Goal: Task Accomplishment & Management: Use online tool/utility

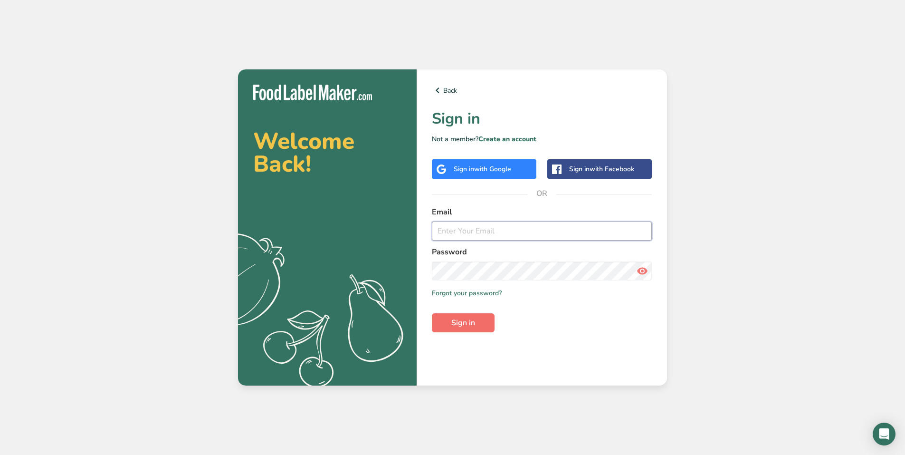
type input "[EMAIL_ADDRESS][DOMAIN_NAME]"
click at [455, 323] on span "Sign in" at bounding box center [463, 322] width 24 height 11
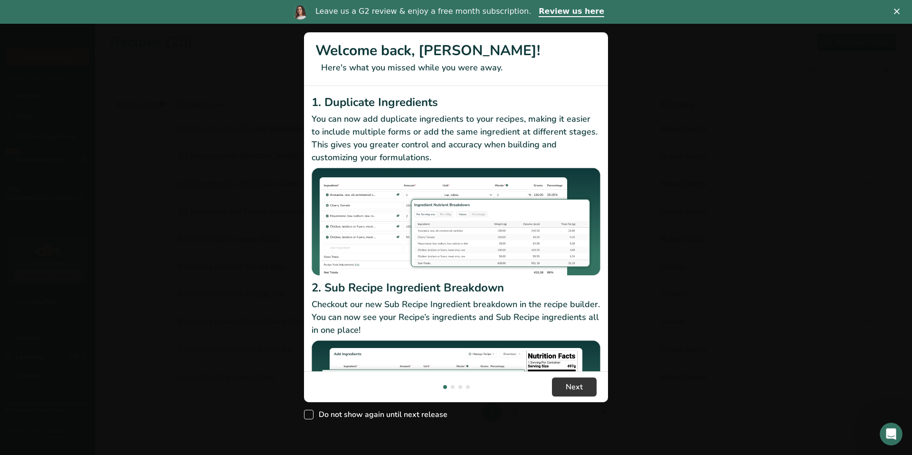
click at [375, 414] on span "Do not show again until next release" at bounding box center [381, 415] width 134 height 10
click at [310, 414] on input "Do not show again until next release" at bounding box center [307, 414] width 6 height 6
checkbox input "true"
click at [558, 391] on button "Next" at bounding box center [574, 386] width 45 height 19
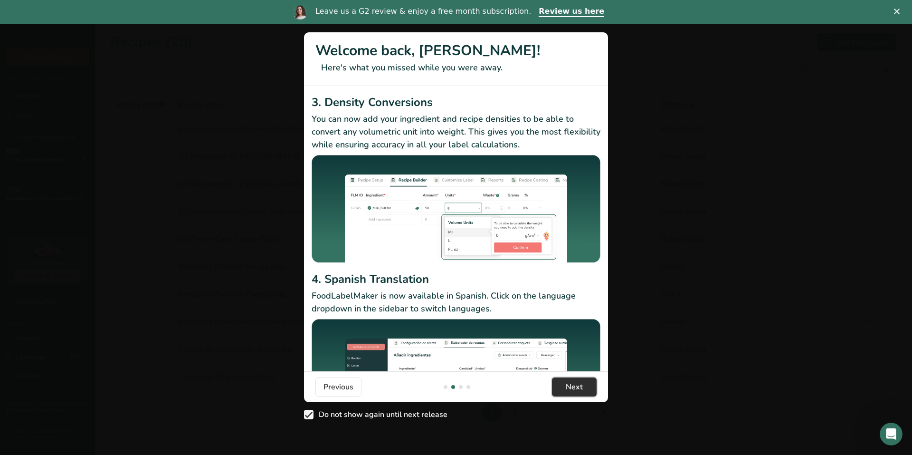
click at [558, 391] on button "Next" at bounding box center [574, 386] width 45 height 19
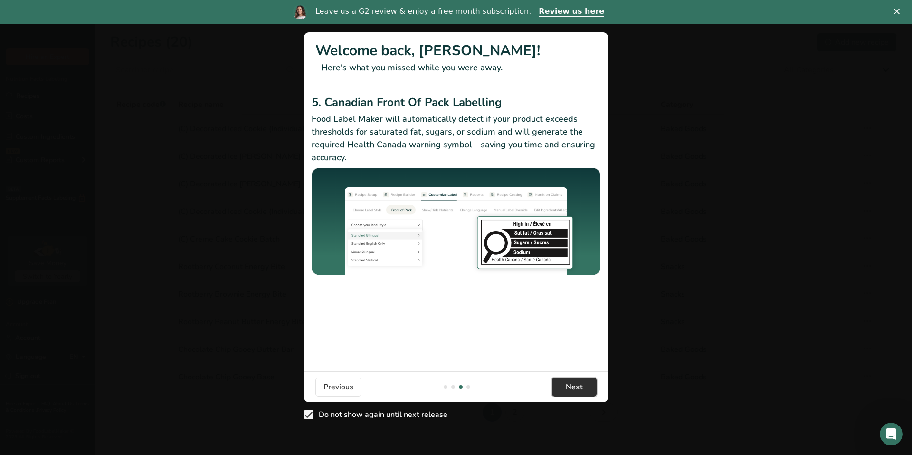
click at [558, 391] on button "Next" at bounding box center [574, 386] width 45 height 19
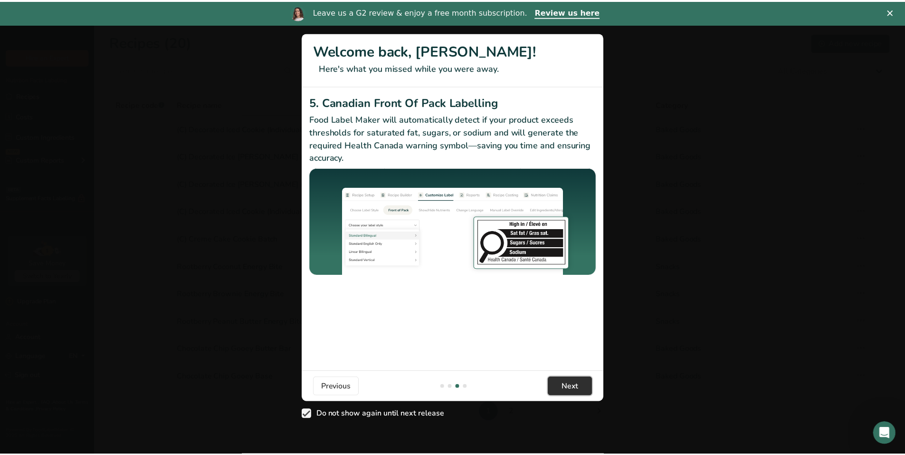
scroll to position [0, 912]
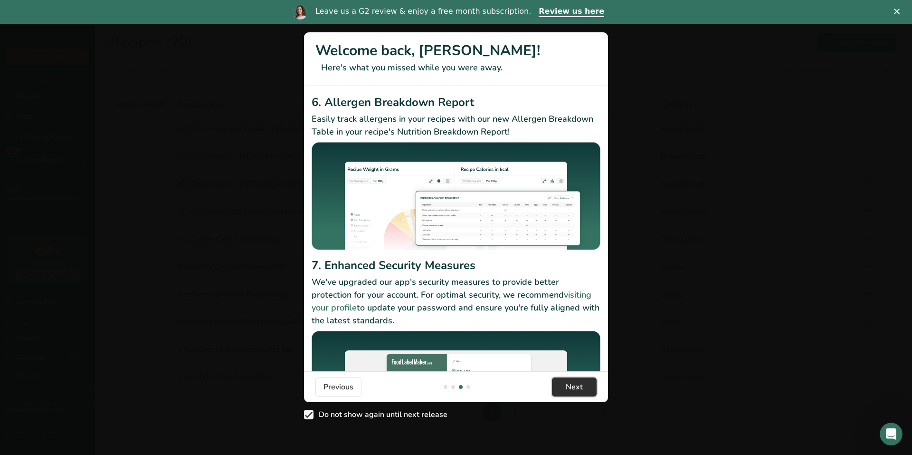
click at [558, 391] on button "Next" at bounding box center [574, 386] width 45 height 19
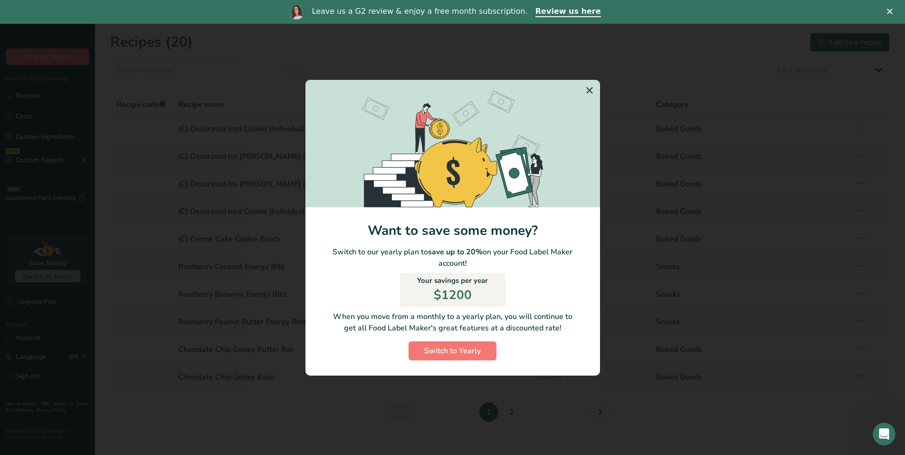
click at [558, 391] on div "Switch to Yearly Modal" at bounding box center [452, 227] width 905 height 455
click at [591, 90] on icon "Switch to Yearly Modal" at bounding box center [589, 90] width 11 height 17
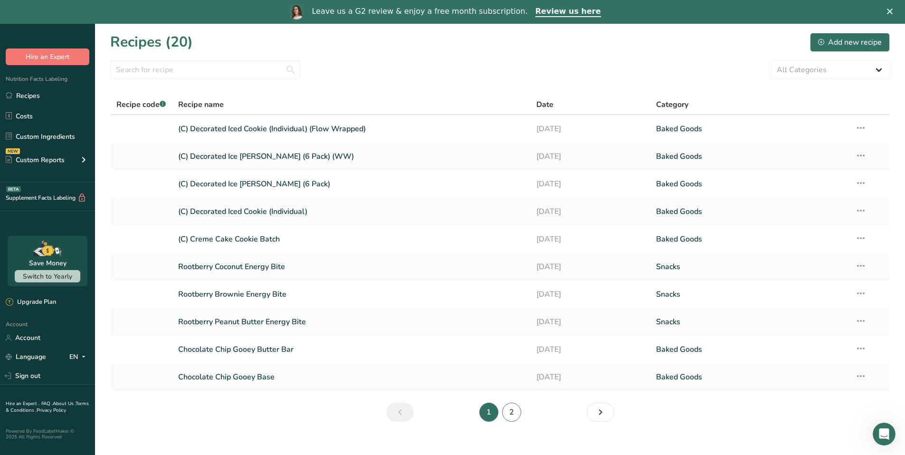
click at [508, 411] on link "2" at bounding box center [511, 411] width 19 height 19
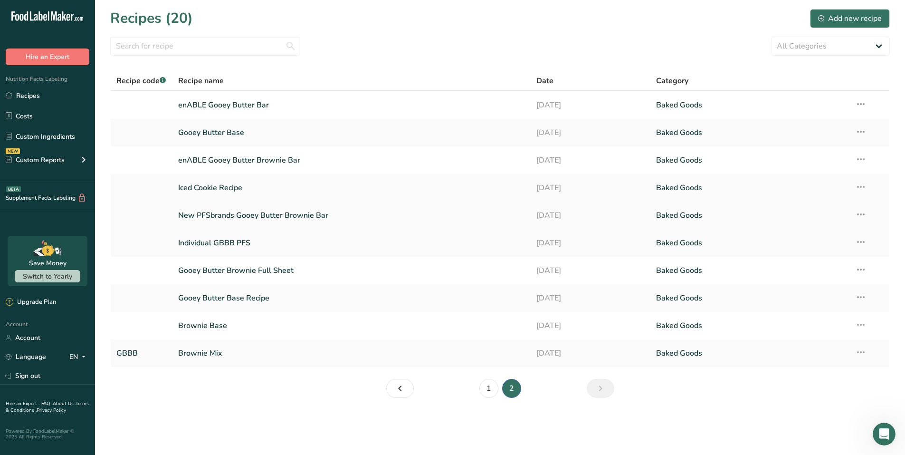
click at [271, 213] on link "New PFSbrands Gooey Butter Brownie Bar" at bounding box center [351, 215] width 347 height 20
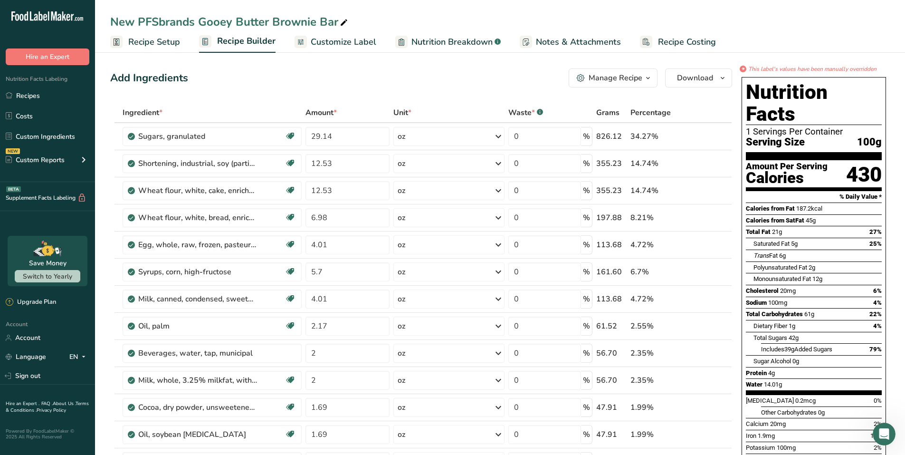
click at [338, 39] on span "Customize Label" at bounding box center [344, 42] width 66 height 13
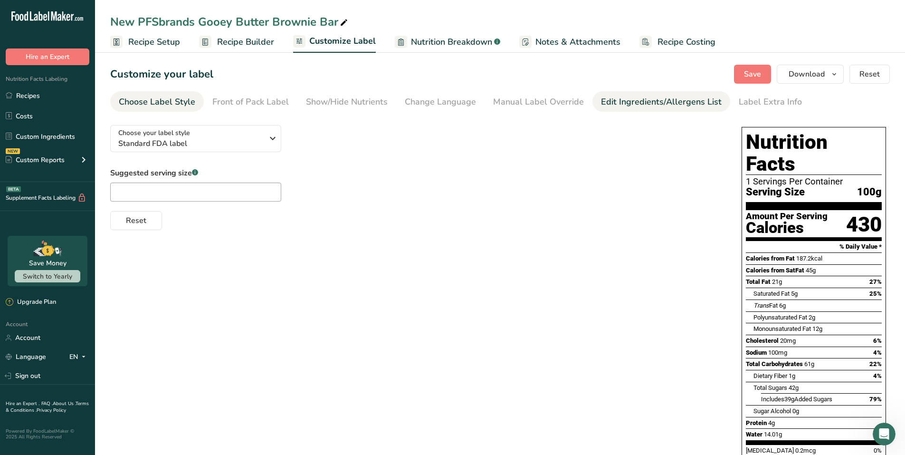
click at [669, 98] on div "Edit Ingredients/Allergens List" at bounding box center [661, 101] width 121 height 13
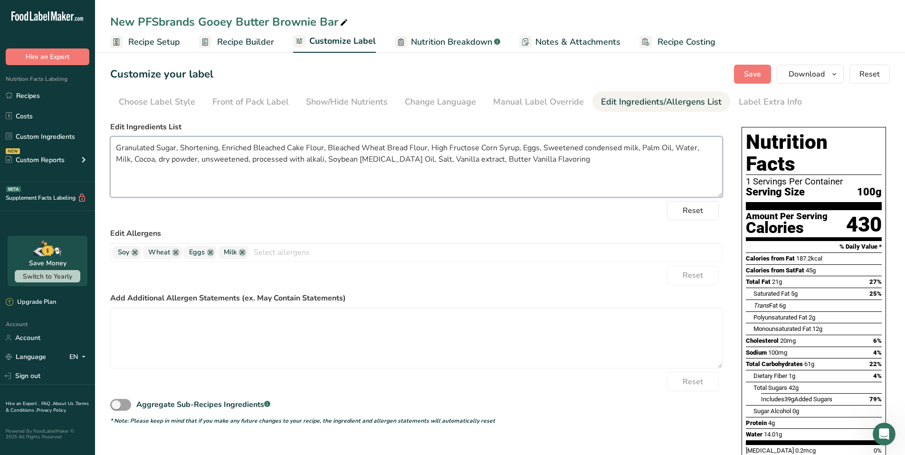
drag, startPoint x: 565, startPoint y: 162, endPoint x: 116, endPoint y: 143, distance: 449.4
click at [116, 143] on textarea "Granulated Sugar, Shortening, Enriched Bleached Cake Flour, Bleached Wheat Brea…" at bounding box center [416, 166] width 612 height 61
click at [541, 161] on textarea "Granulated Sugar, Shortening, Enriched Bleached Cake Flour, Bleached Wheat Brea…" at bounding box center [416, 166] width 612 height 61
click at [139, 160] on textarea "Granulated Sugar, Shortening, Enriched Bleached Cake Flour, Bleached Wheat Brea…" at bounding box center [416, 166] width 612 height 61
click at [304, 159] on textarea "Granulated Sugar, Shortening, Enriched Bleached Cake Flour, Bleached Wheat Brea…" at bounding box center [416, 166] width 612 height 61
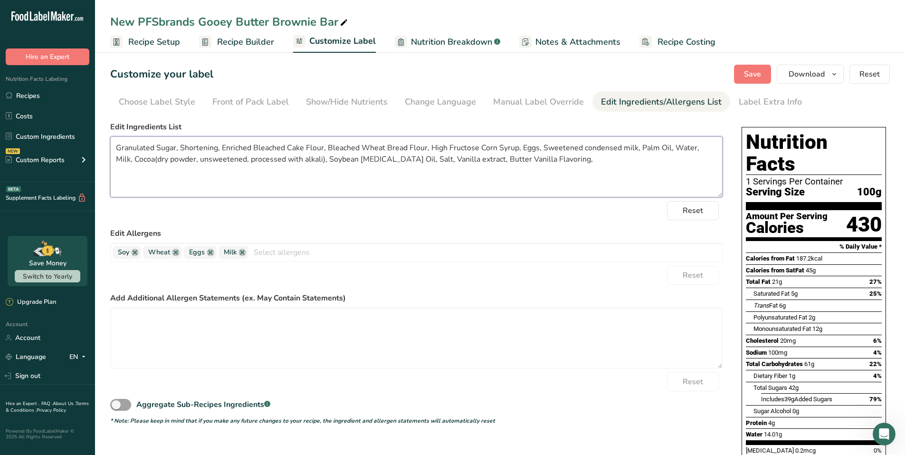
click at [537, 157] on textarea "Granulated Sugar, Shortening, Enriched Bleached Cake Flour, Bleached Wheat Brea…" at bounding box center [416, 166] width 612 height 61
drag, startPoint x: 566, startPoint y: 161, endPoint x: 554, endPoint y: 161, distance: 11.9
click at [554, 161] on textarea "Granulated Sugar, Shortening, Enriched Bleached Cake Flour, Bleached Wheat Brea…" at bounding box center [416, 166] width 612 height 61
drag, startPoint x: 571, startPoint y: 158, endPoint x: 108, endPoint y: 145, distance: 463.4
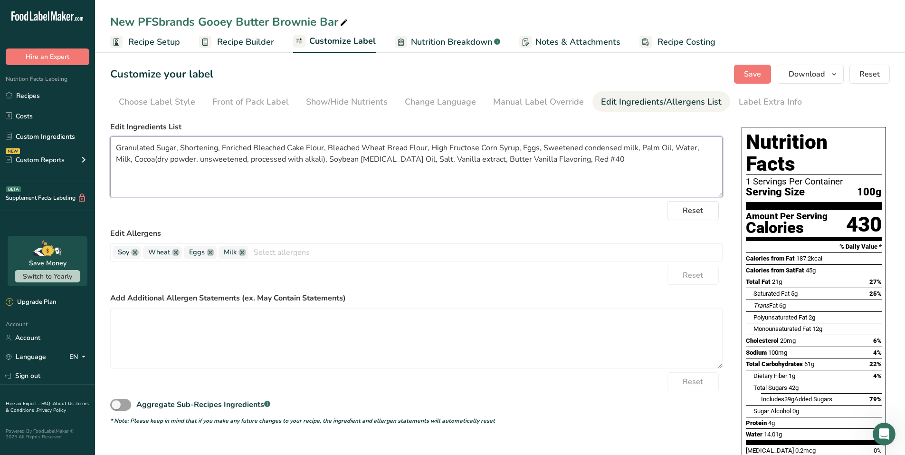
type textarea "Granulated Sugar, Shortening, Enriched Bleached Cake Flour, Bleached Wheat Brea…"
